Goal: Information Seeking & Learning: Learn about a topic

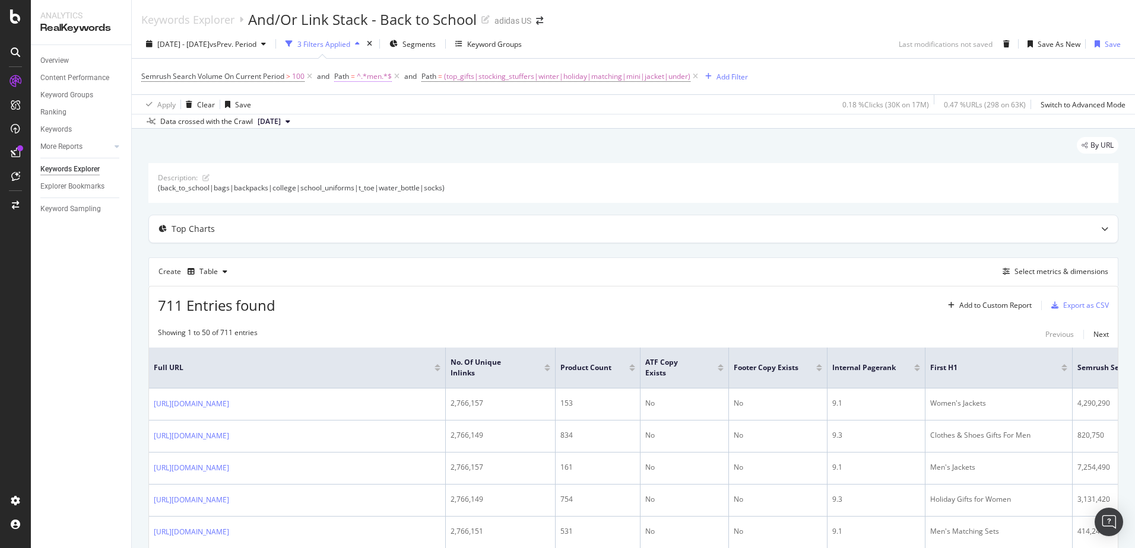
click at [359, 72] on span "^.*men.*$" at bounding box center [374, 76] width 35 height 17
click at [349, 129] on input "men" at bounding box center [401, 125] width 112 height 19
type input "women"
click at [464, 154] on div "Apply" at bounding box center [466, 151] width 18 height 10
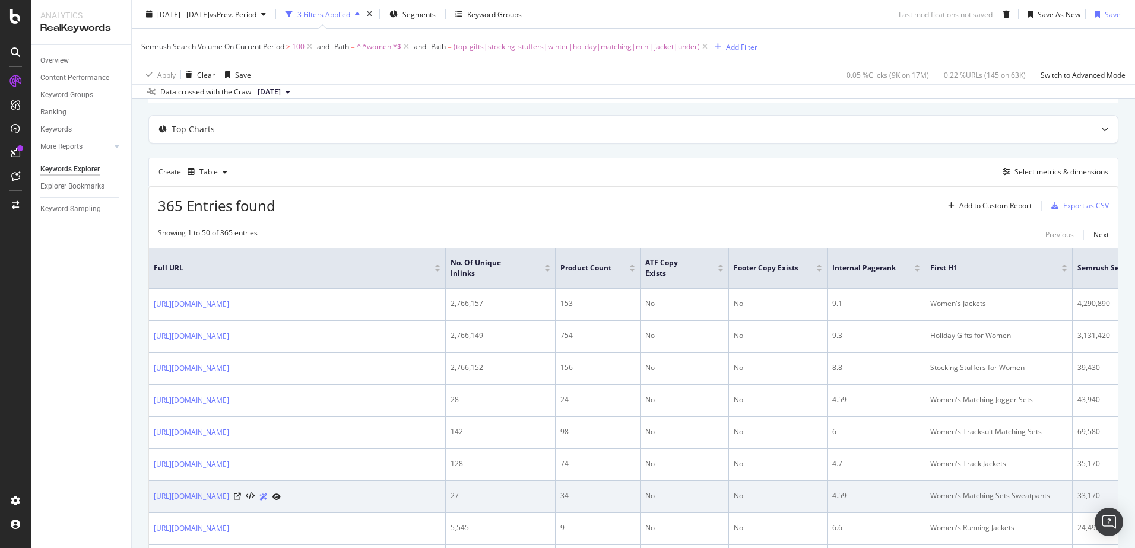
scroll to position [119, 0]
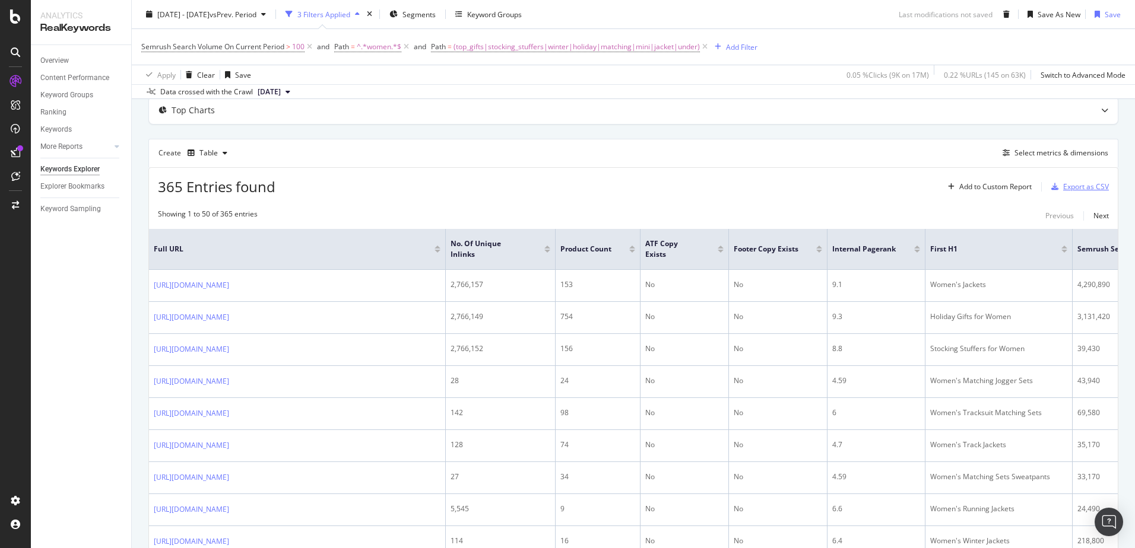
click at [1086, 189] on div "Export as CSV" at bounding box center [1086, 187] width 46 height 10
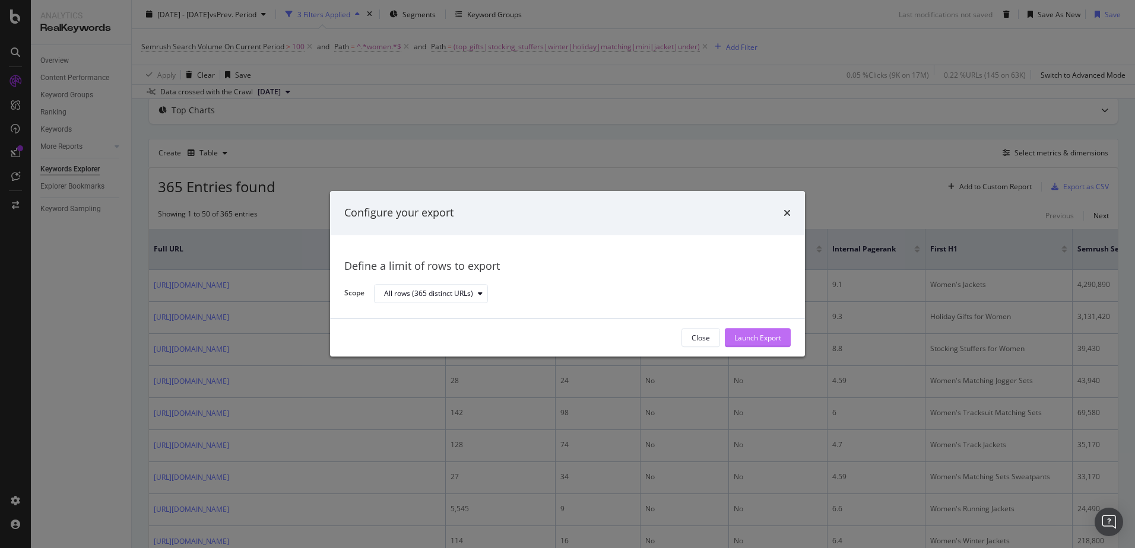
click at [778, 337] on div "Launch Export" at bounding box center [757, 338] width 47 height 10
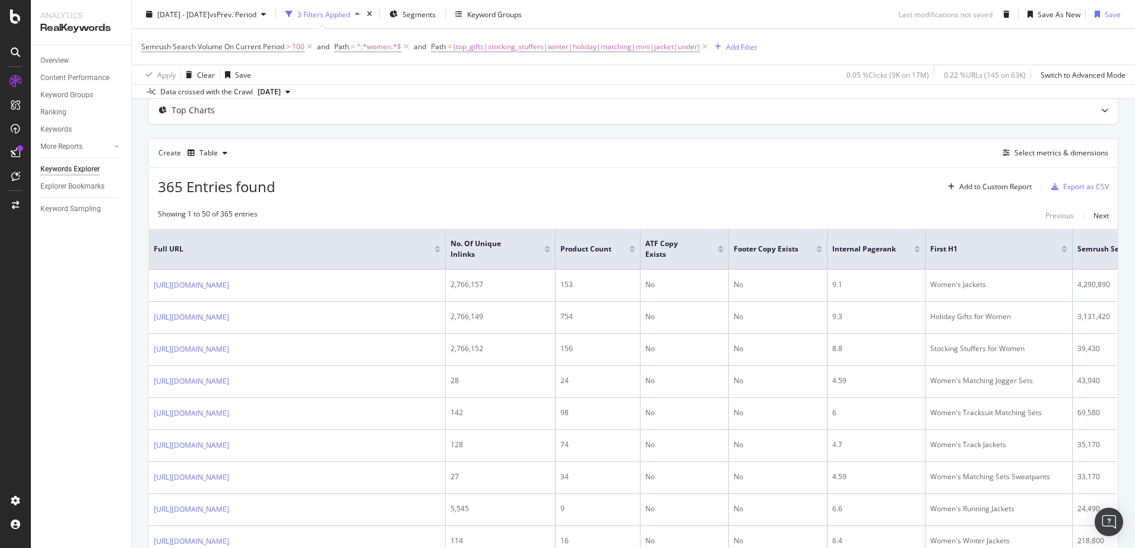
click at [659, 91] on div "Data crossed with the Crawl [DATE]" at bounding box center [633, 91] width 1003 height 14
click at [372, 49] on span "^.*women.*$" at bounding box center [379, 47] width 45 height 17
click at [372, 103] on input "women" at bounding box center [401, 96] width 112 height 19
type input "kids|girl|boy|youth|children"
click at [372, 76] on span "Contains" at bounding box center [359, 74] width 29 height 10
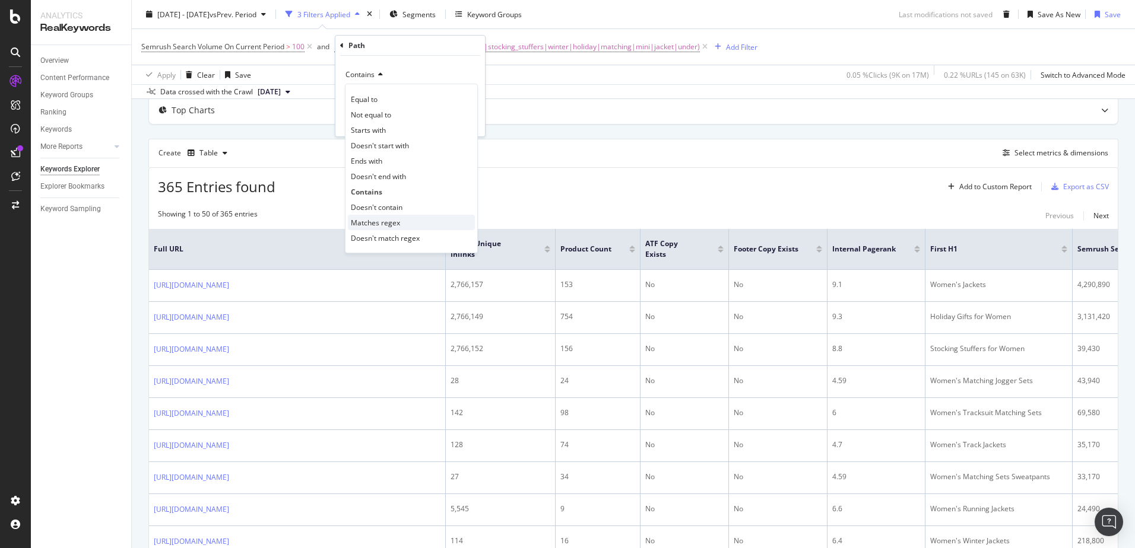
click at [397, 220] on span "Matches regex" at bounding box center [375, 223] width 49 height 10
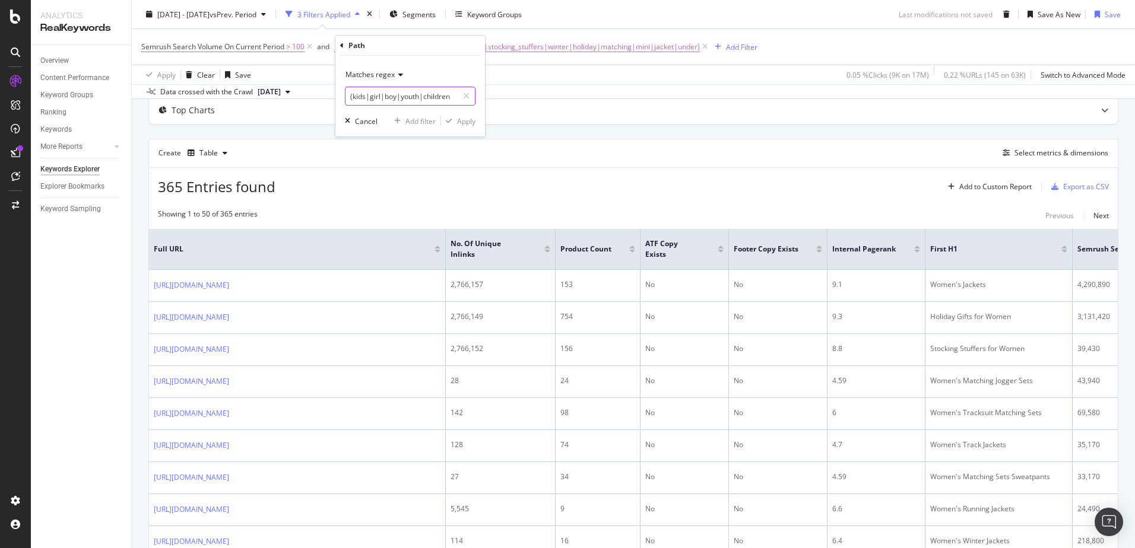
drag, startPoint x: 391, startPoint y: 99, endPoint x: 478, endPoint y: 100, distance: 86.7
click at [478, 100] on div "Matches regex (kids|girl|boy|youth|children Cancel Add filter Apply" at bounding box center [410, 96] width 150 height 81
type input "(kids|girls|boys|youth|children)"
click at [455, 118] on div "button" at bounding box center [449, 121] width 16 height 7
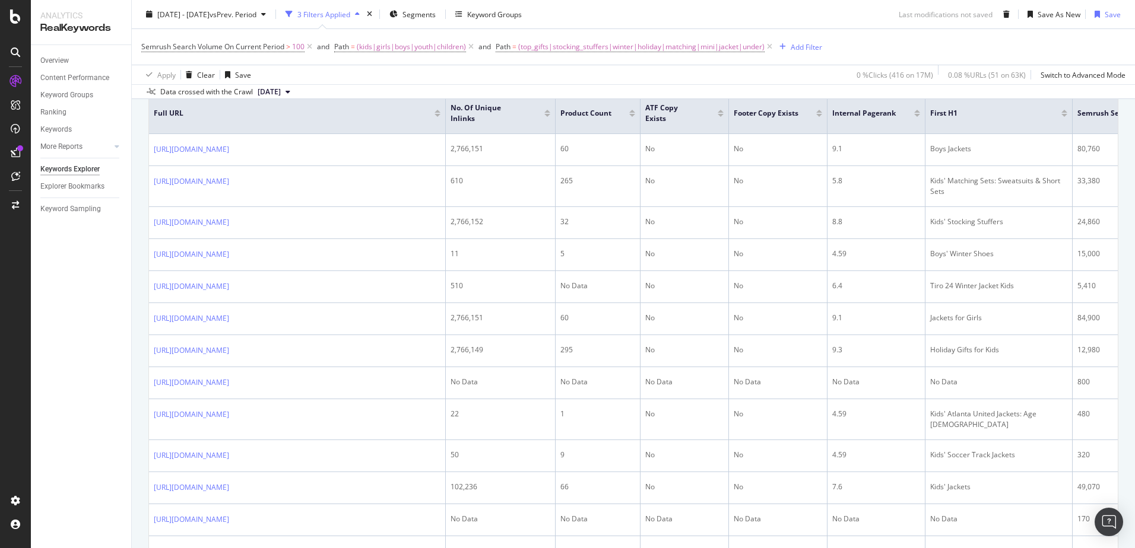
scroll to position [59, 0]
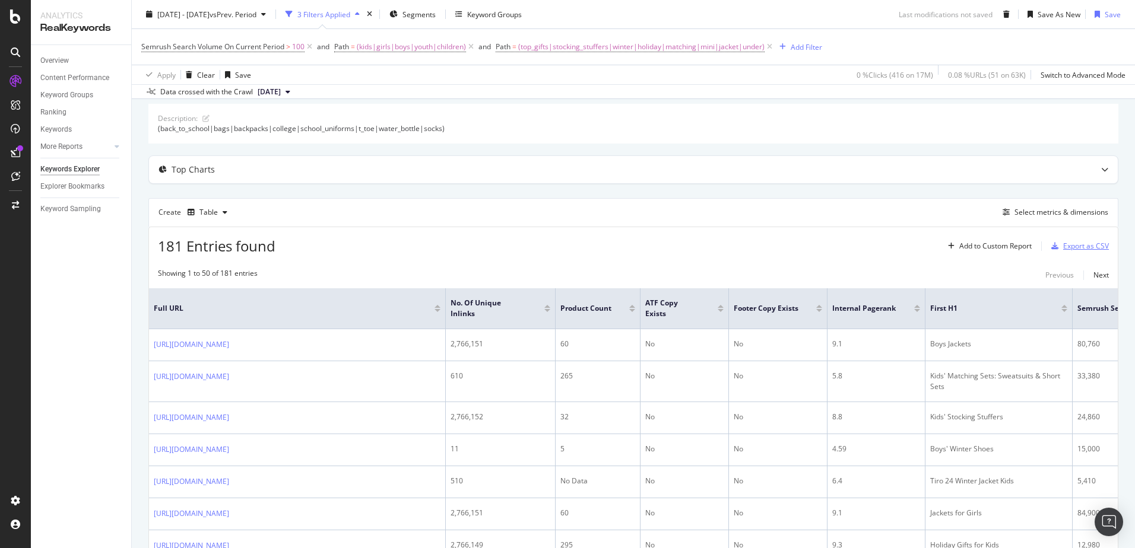
click at [1087, 247] on div "Export as CSV" at bounding box center [1086, 246] width 46 height 10
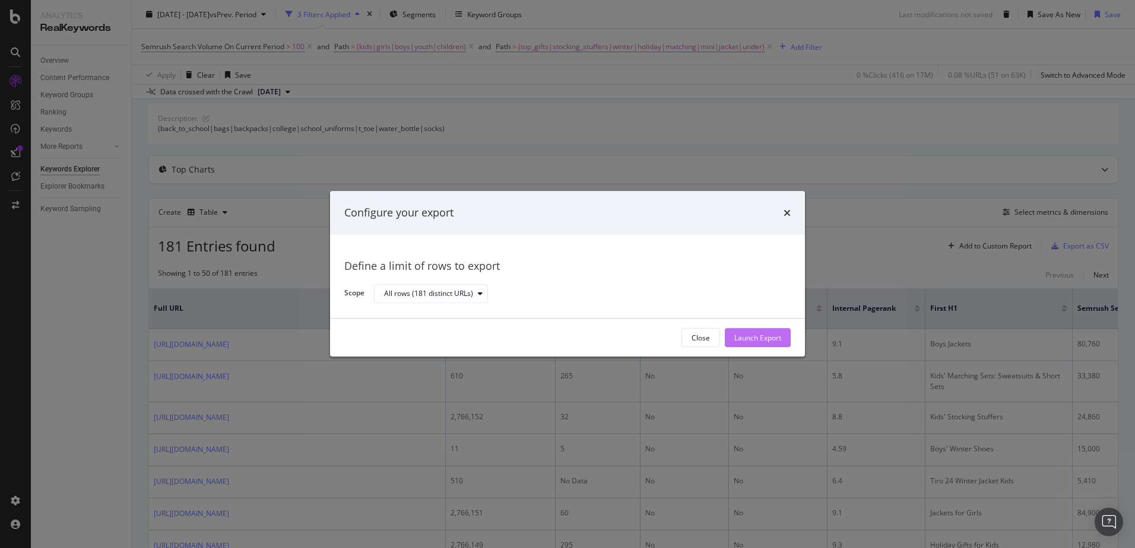
click at [765, 332] on div "Launch Export" at bounding box center [757, 338] width 47 height 18
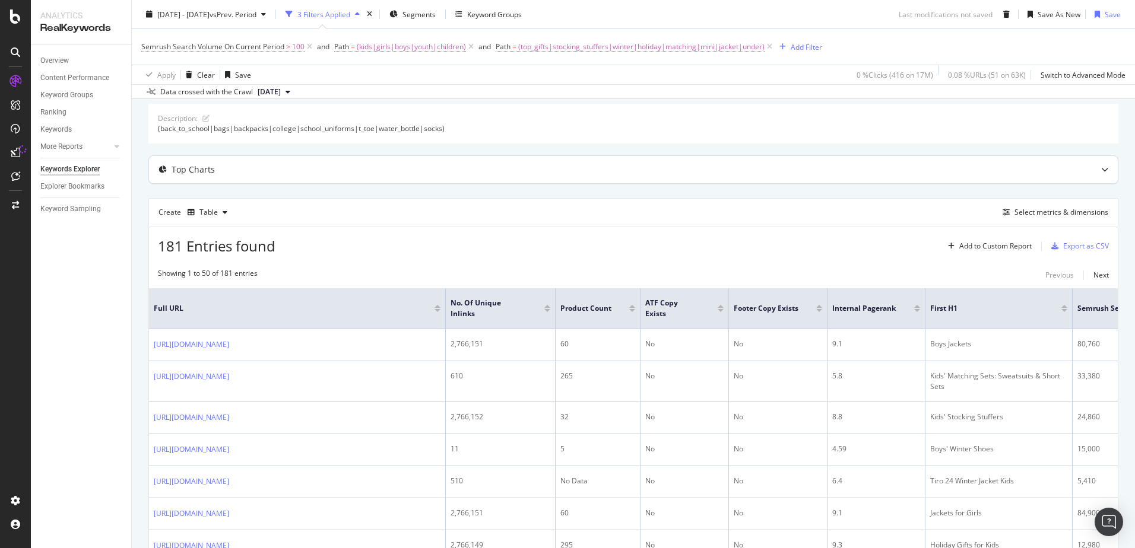
click at [717, 175] on div "Top Charts" at bounding box center [610, 170] width 922 height 12
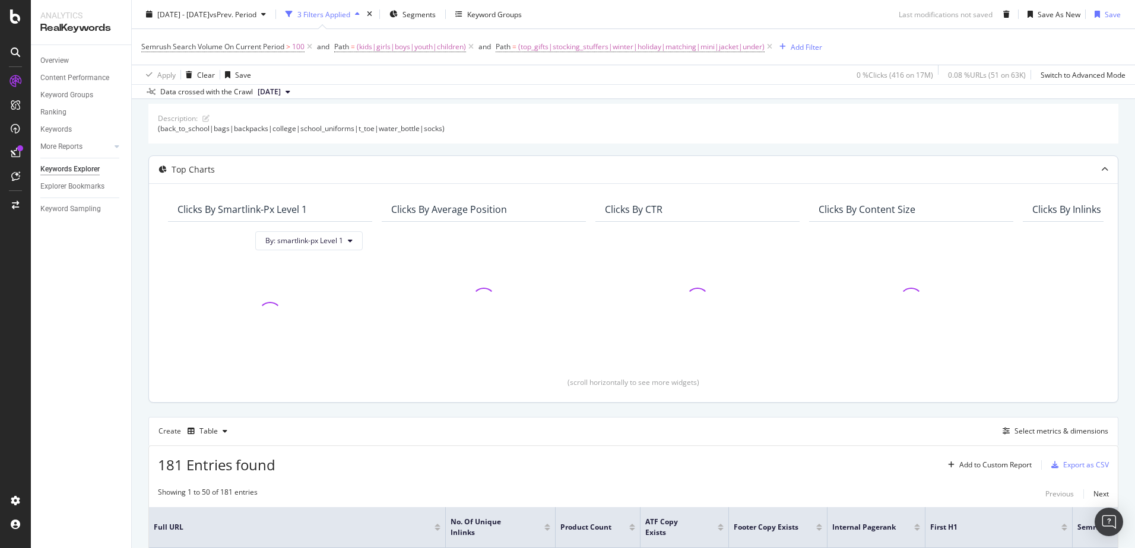
click at [1101, 163] on div at bounding box center [1104, 169] width 26 height 27
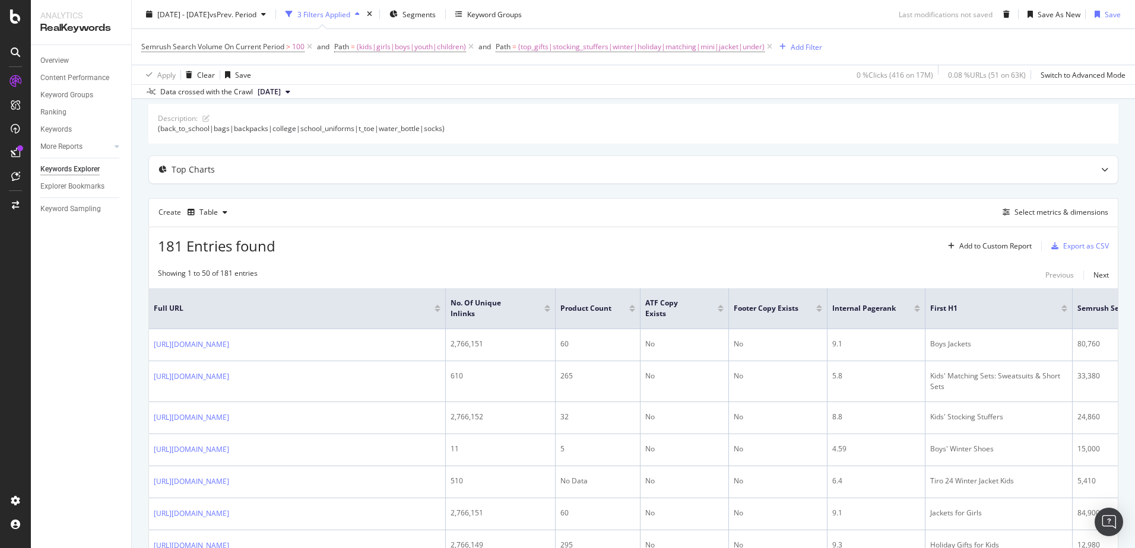
click at [1071, 53] on div "Semrush Search Volume On Current Period > 100 and Path = (kids|girls|boys|youth…" at bounding box center [633, 47] width 984 height 36
